Goal: Task Accomplishment & Management: Manage account settings

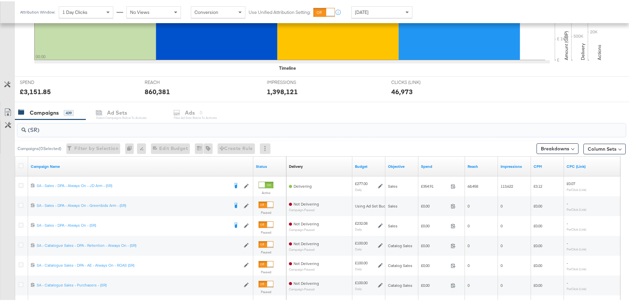
drag, startPoint x: 58, startPoint y: 127, endPoint x: -5, endPoint y: 132, distance: 63.9
paste input "SA - Web/App - Sales - DABA - Always On - BAU - (PS"
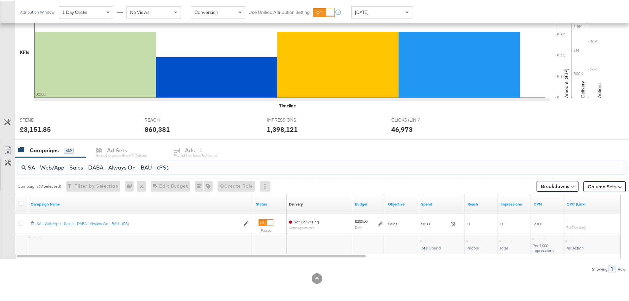
scroll to position [160, 0]
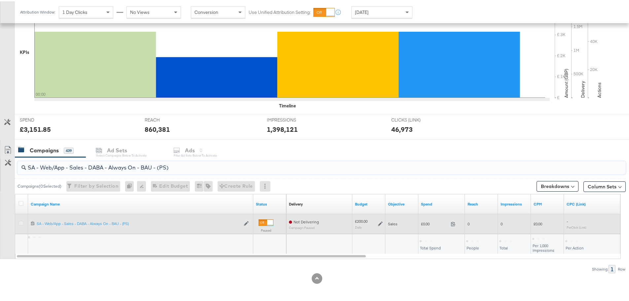
type input "SA - Web/App - Sales - DABA - Always On - BAU - (PS)"
click at [20, 221] on icon at bounding box center [20, 221] width 5 height 5
click at [0, 0] on input "checkbox" at bounding box center [0, 0] width 0 height 0
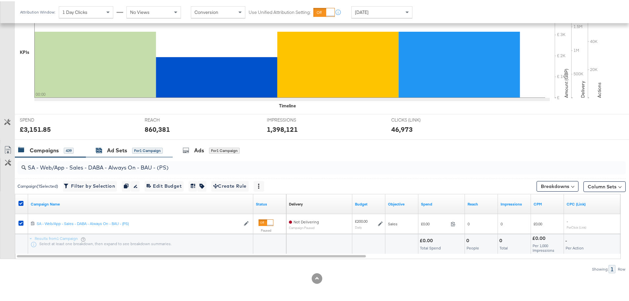
click at [108, 148] on div "Ad Sets" at bounding box center [117, 149] width 20 height 8
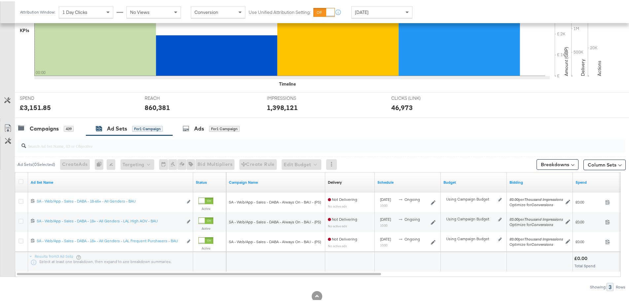
scroll to position [193, 0]
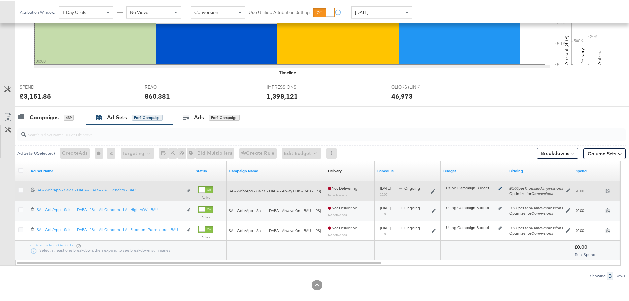
click at [500, 186] on icon at bounding box center [499, 187] width 3 height 4
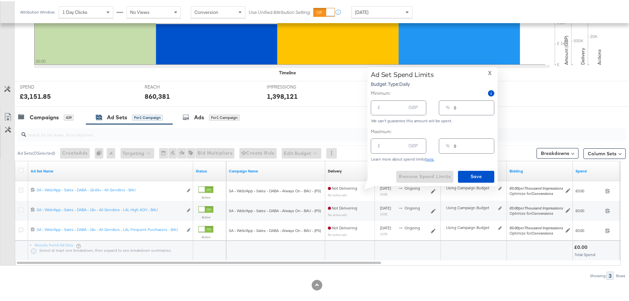
click at [394, 106] on input "number" at bounding box center [394, 104] width 21 height 14
type input "20"
type input "10"
type input "20.00"
click at [471, 173] on span "Save" at bounding box center [475, 175] width 31 height 8
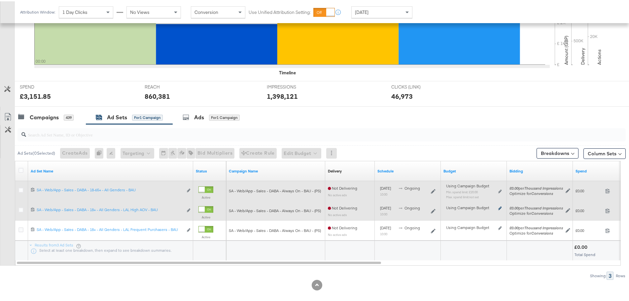
click at [498, 207] on icon at bounding box center [499, 207] width 3 height 4
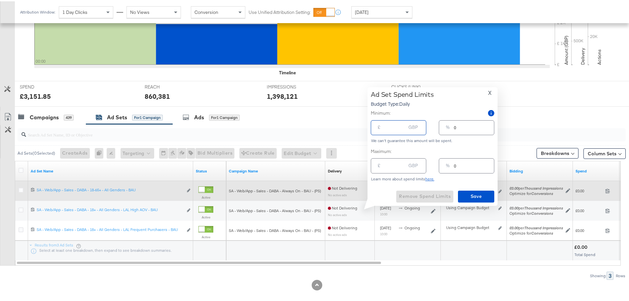
click at [394, 128] on input "number" at bounding box center [394, 123] width 21 height 14
type input "2"
type input "1"
type input "20"
type input "10"
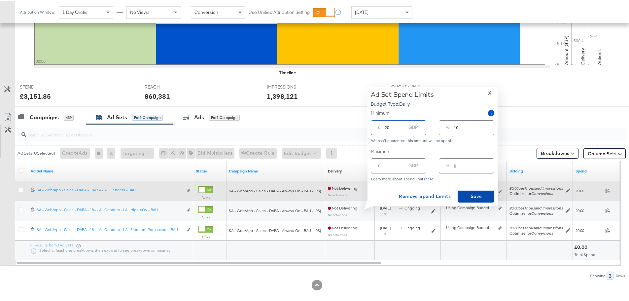
type input "20.00"
click at [468, 194] on span "Save" at bounding box center [475, 195] width 31 height 8
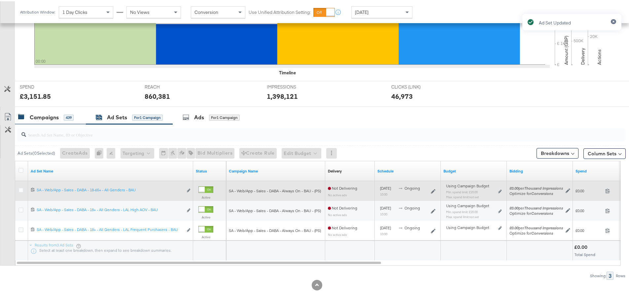
click at [48, 118] on div "Campaigns" at bounding box center [44, 116] width 29 height 8
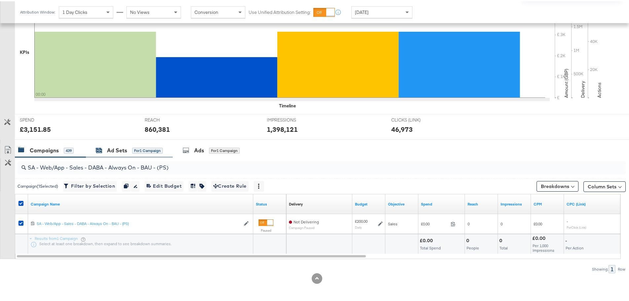
click at [114, 150] on div "Ad Sets" at bounding box center [117, 149] width 20 height 8
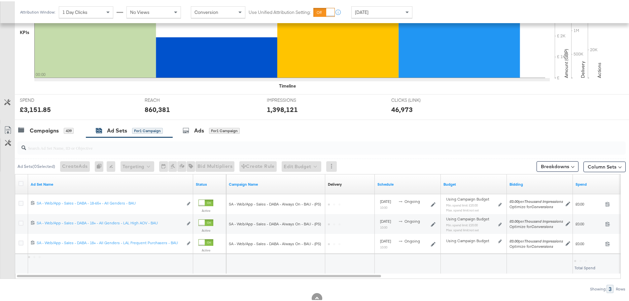
scroll to position [193, 0]
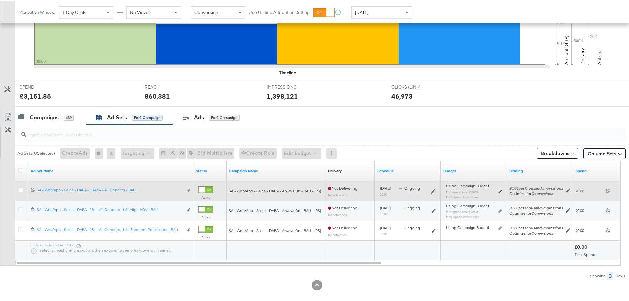
click at [501, 190] on icon at bounding box center [499, 190] width 3 height 4
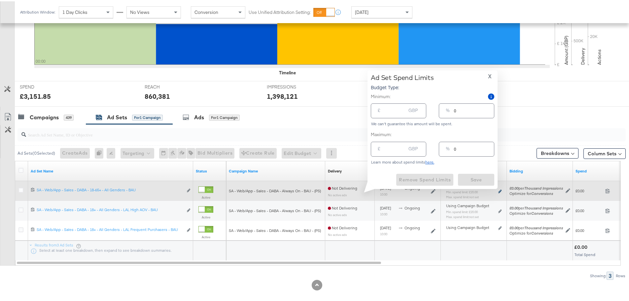
type input "20.00"
type input "10"
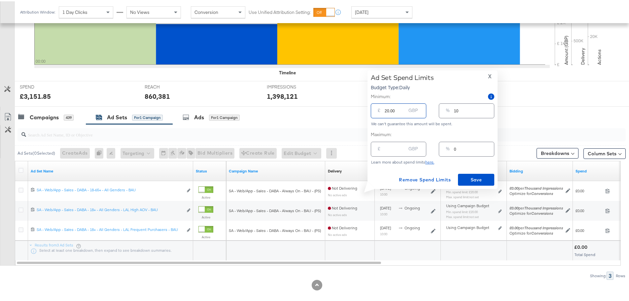
drag, startPoint x: 397, startPoint y: 107, endPoint x: 373, endPoint y: 107, distance: 23.4
click at [373, 107] on div "£ 20.00 GBP" at bounding box center [398, 109] width 55 height 15
type input "3"
type input "2"
type input "30"
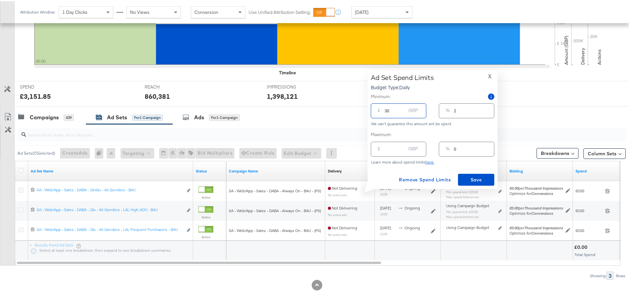
type input "15"
drag, startPoint x: 391, startPoint y: 109, endPoint x: 376, endPoint y: 110, distance: 15.2
click at [376, 110] on div "£ 30 GBP" at bounding box center [398, 109] width 55 height 15
type input "5"
type input "3"
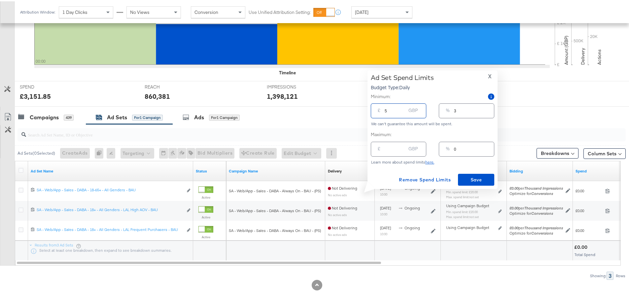
type input "50"
type input "25"
type input "50.00"
click at [473, 180] on span "Save" at bounding box center [475, 178] width 31 height 8
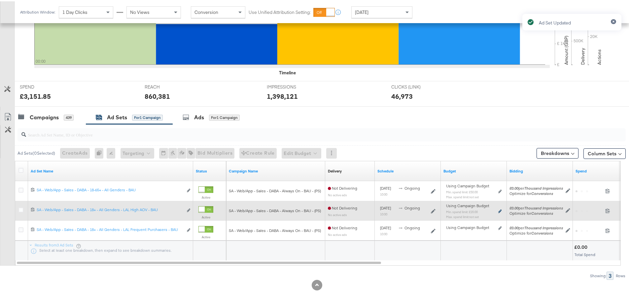
click at [500, 209] on icon at bounding box center [499, 210] width 3 height 4
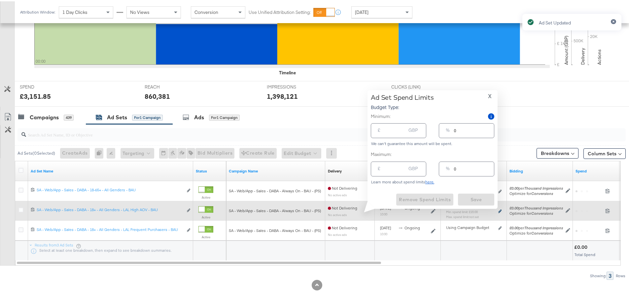
type input "20.00"
type input "10"
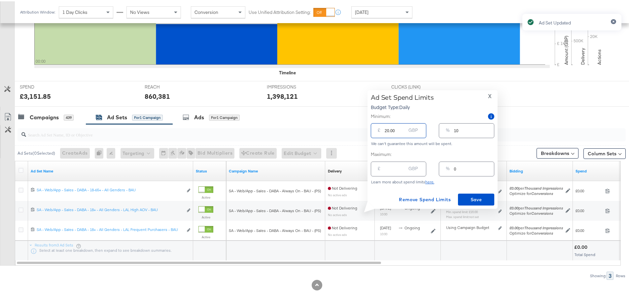
drag, startPoint x: 397, startPoint y: 130, endPoint x: 365, endPoint y: 131, distance: 31.7
click at [365, 131] on div "Ad Set Spend Limits Budget Type: Daily X Minimum: £ 20.00 GBP % 10 We can't gua…" at bounding box center [429, 148] width 135 height 118
type input "5"
type input "3"
type input "50"
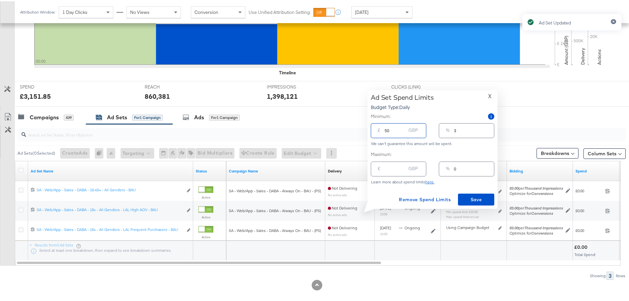
type input "25"
type input "50.00"
click at [485, 196] on span "Save" at bounding box center [475, 198] width 31 height 8
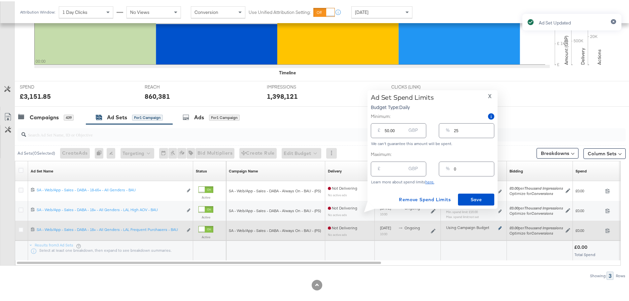
type input "20.00"
type input "10"
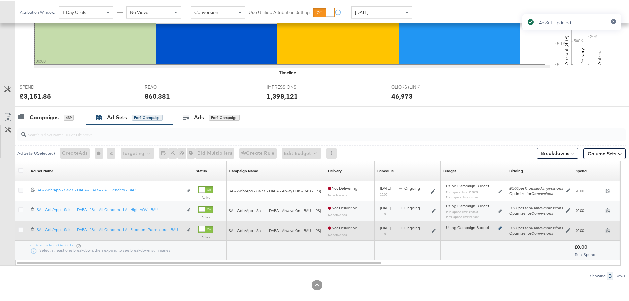
click at [501, 226] on icon at bounding box center [499, 227] width 3 height 4
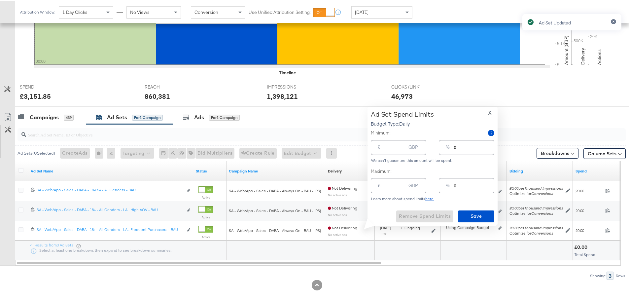
click at [395, 146] on input "number" at bounding box center [394, 143] width 21 height 14
type input "5"
type input "3"
type input "50"
type input "25"
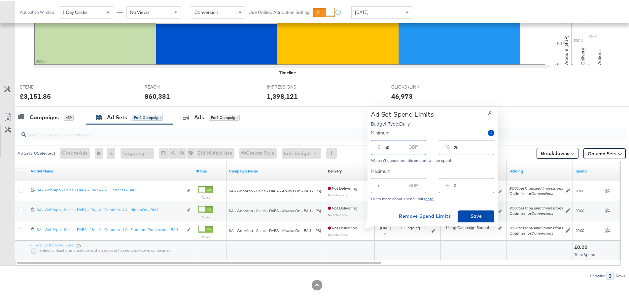
type input "50.00"
click at [472, 213] on span "Save" at bounding box center [475, 215] width 31 height 8
